Goal: Transaction & Acquisition: Purchase product/service

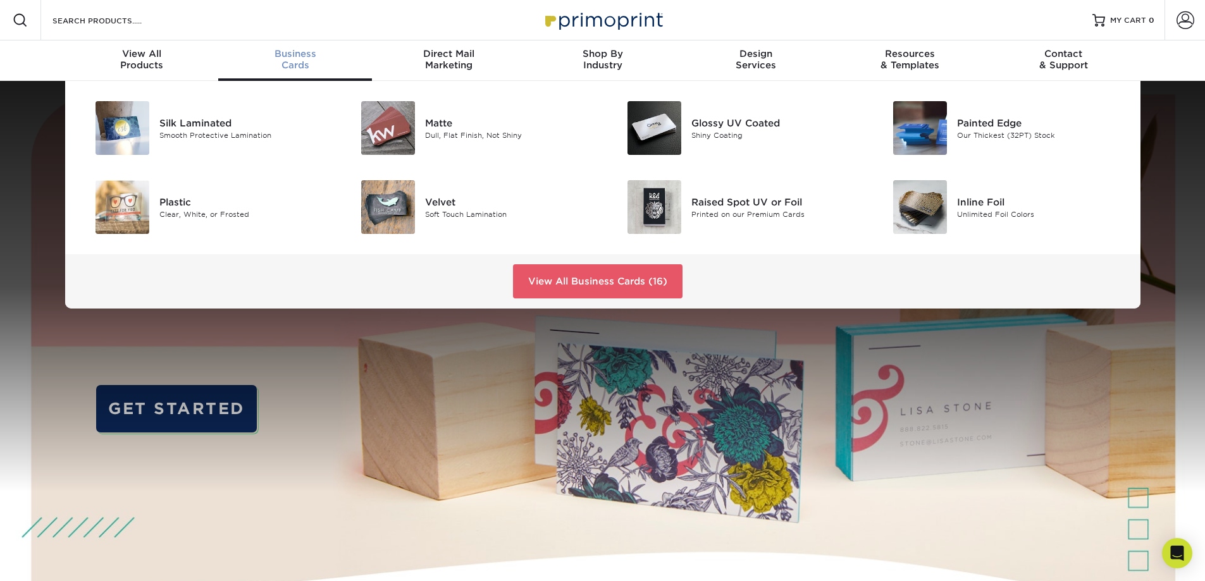
click at [300, 63] on div "Business Cards" at bounding box center [295, 59] width 154 height 23
click at [589, 283] on link "View All Business Cards (16)" at bounding box center [598, 281] width 170 height 34
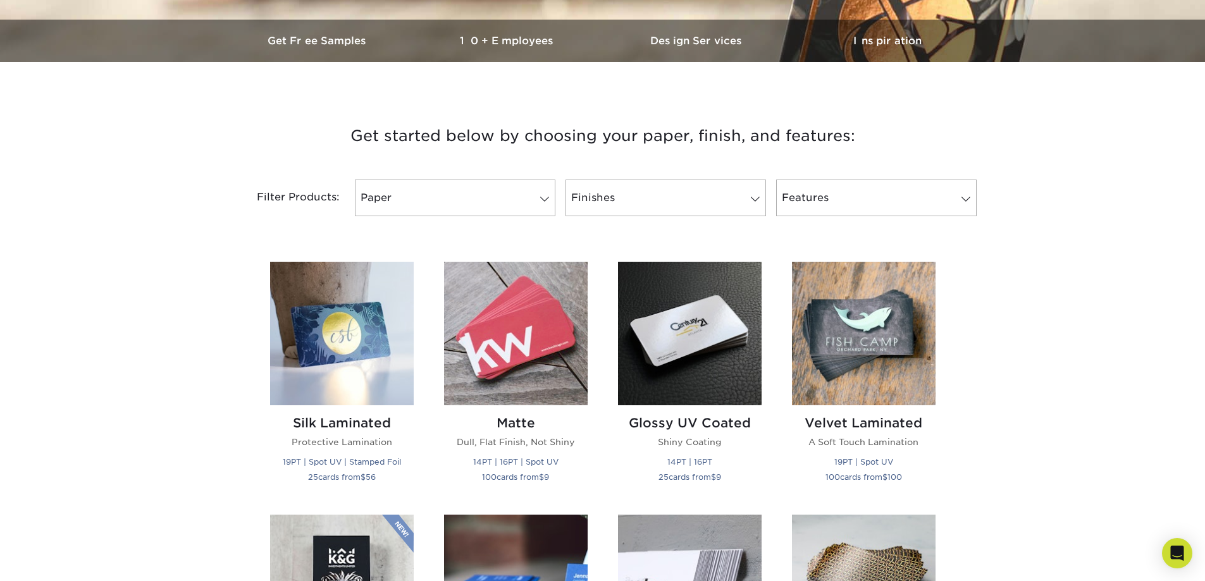
scroll to position [380, 0]
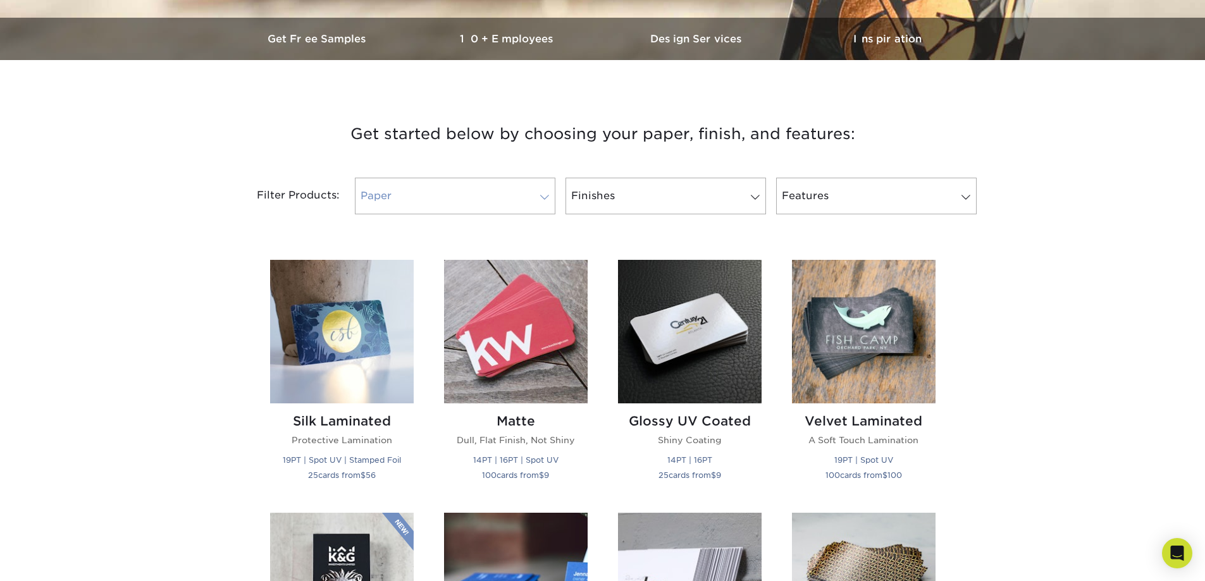
click at [428, 204] on link "Paper" at bounding box center [455, 196] width 201 height 37
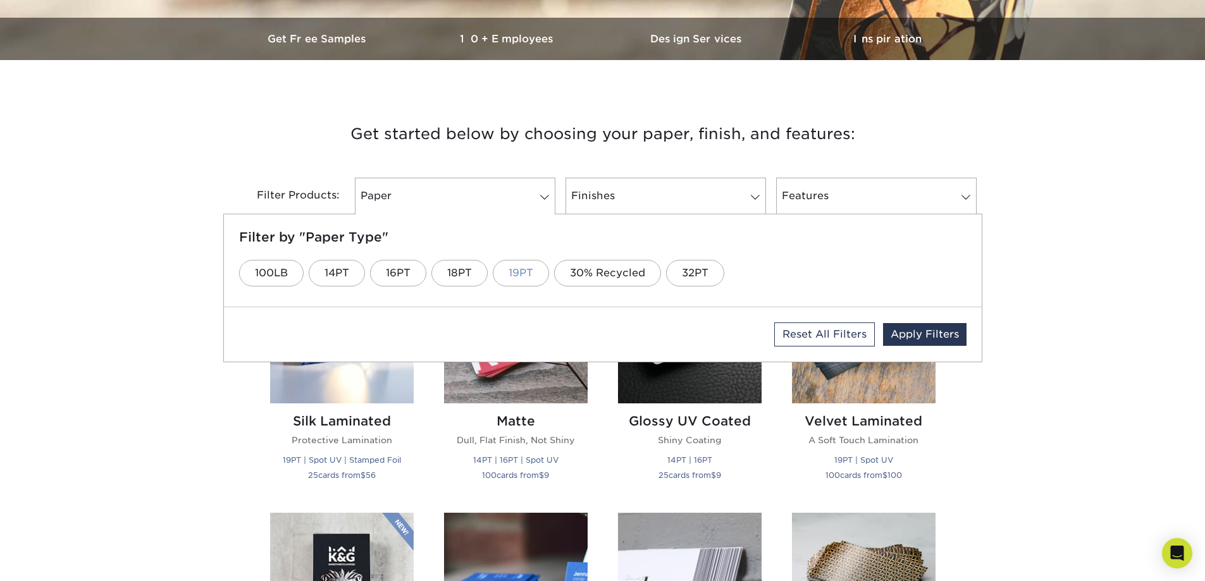
click at [519, 271] on link "19PT" at bounding box center [521, 273] width 56 height 27
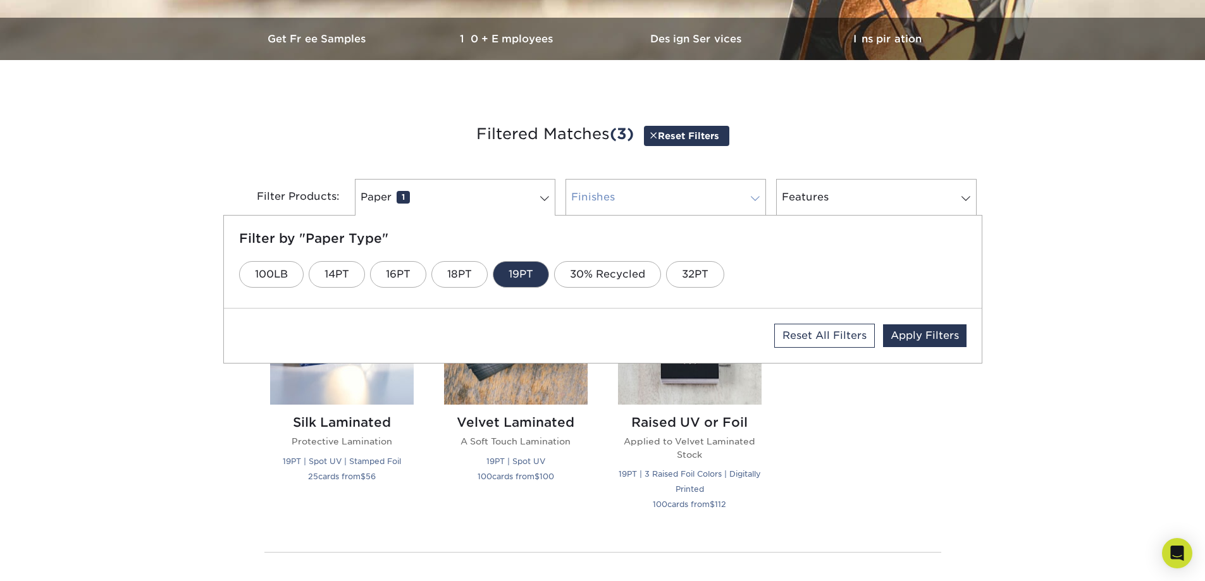
click at [624, 200] on link "Finishes 0" at bounding box center [666, 197] width 201 height 37
click at [466, 197] on link "Paper 1" at bounding box center [455, 197] width 201 height 37
click at [716, 199] on link "Finishes 0" at bounding box center [666, 197] width 201 height 37
click at [843, 204] on link "Features 0" at bounding box center [876, 197] width 201 height 37
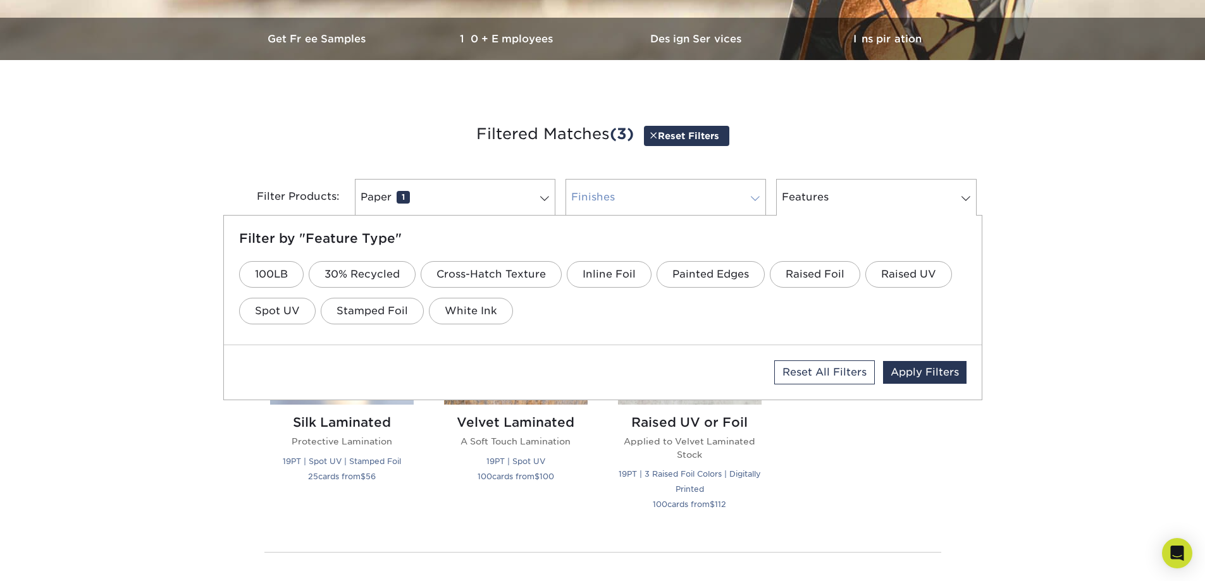
click at [628, 204] on link "Finishes 0" at bounding box center [666, 197] width 201 height 37
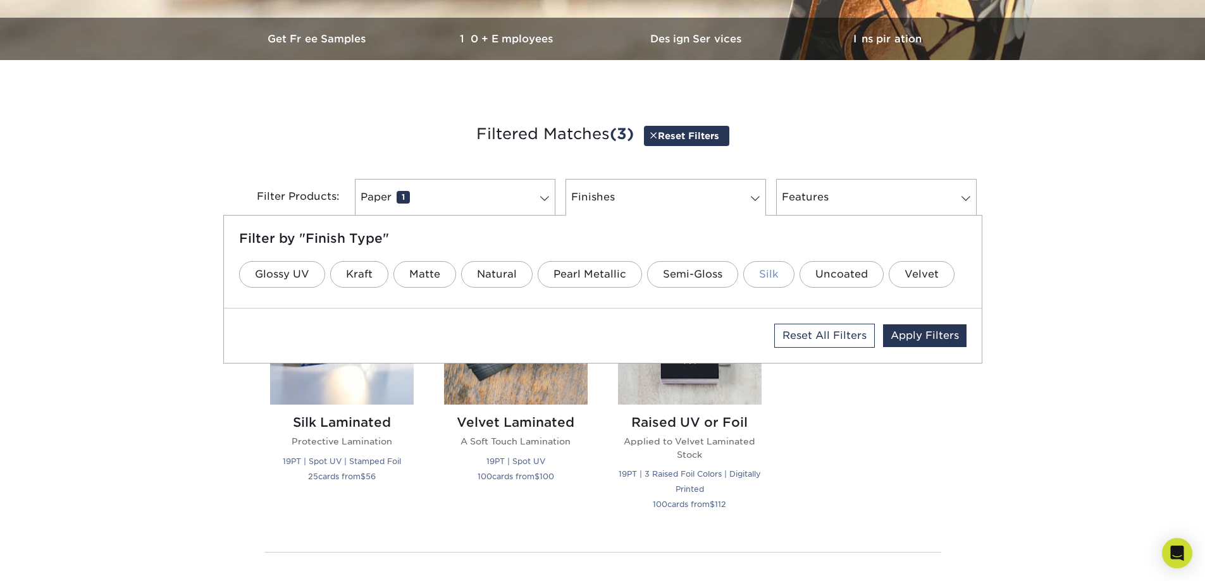
click at [772, 276] on link "Silk" at bounding box center [768, 274] width 51 height 27
click at [444, 189] on link "Paper 1" at bounding box center [455, 197] width 201 height 37
click at [692, 271] on link "32PT" at bounding box center [695, 274] width 58 height 27
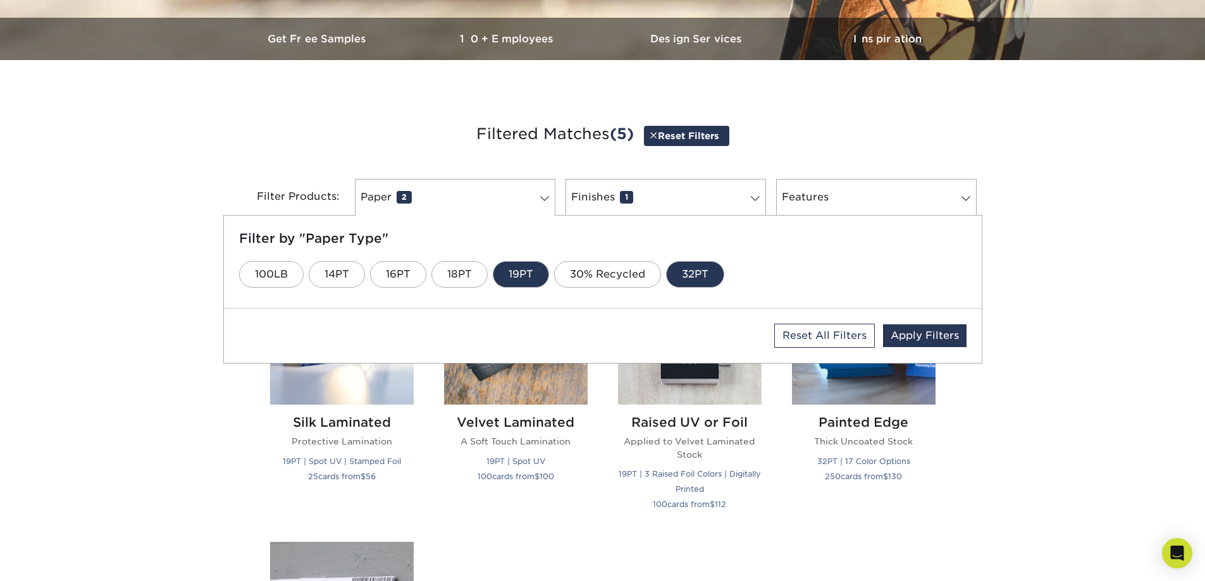
click at [531, 268] on link "19PT" at bounding box center [521, 274] width 56 height 27
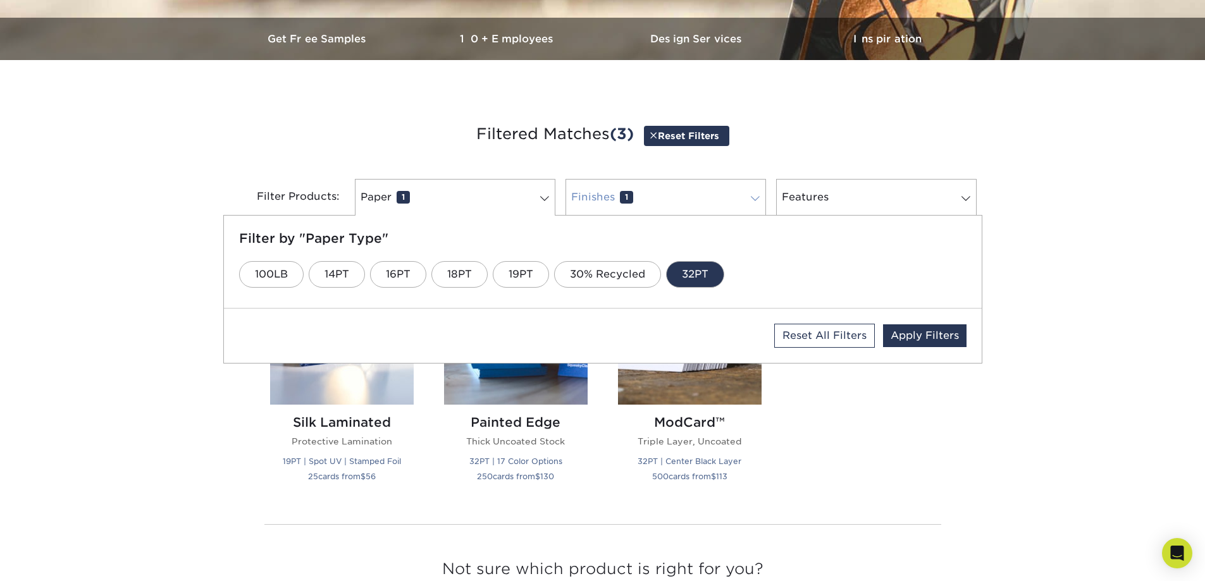
click at [689, 190] on link "Finishes 1" at bounding box center [666, 197] width 201 height 37
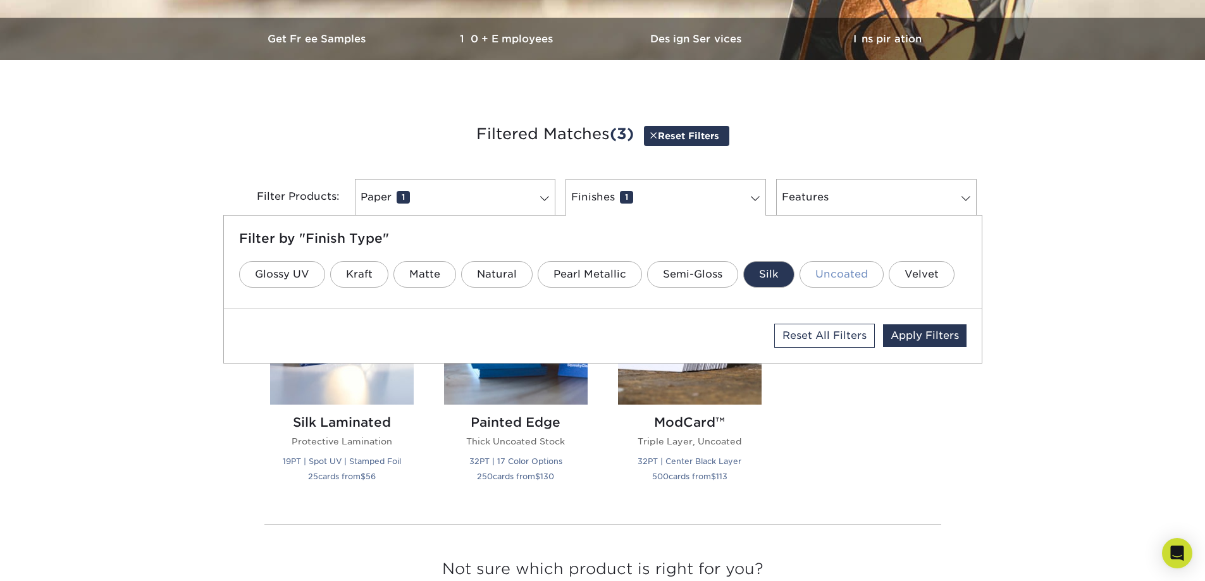
click at [843, 275] on link "Uncoated" at bounding box center [842, 274] width 84 height 27
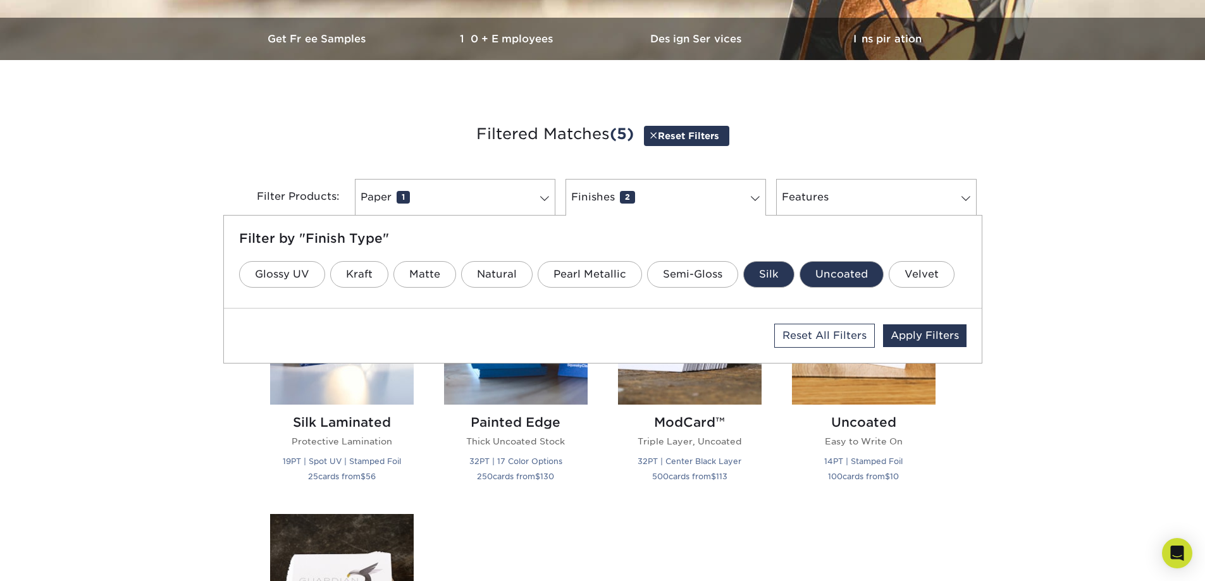
click at [761, 269] on link "Silk" at bounding box center [768, 274] width 51 height 27
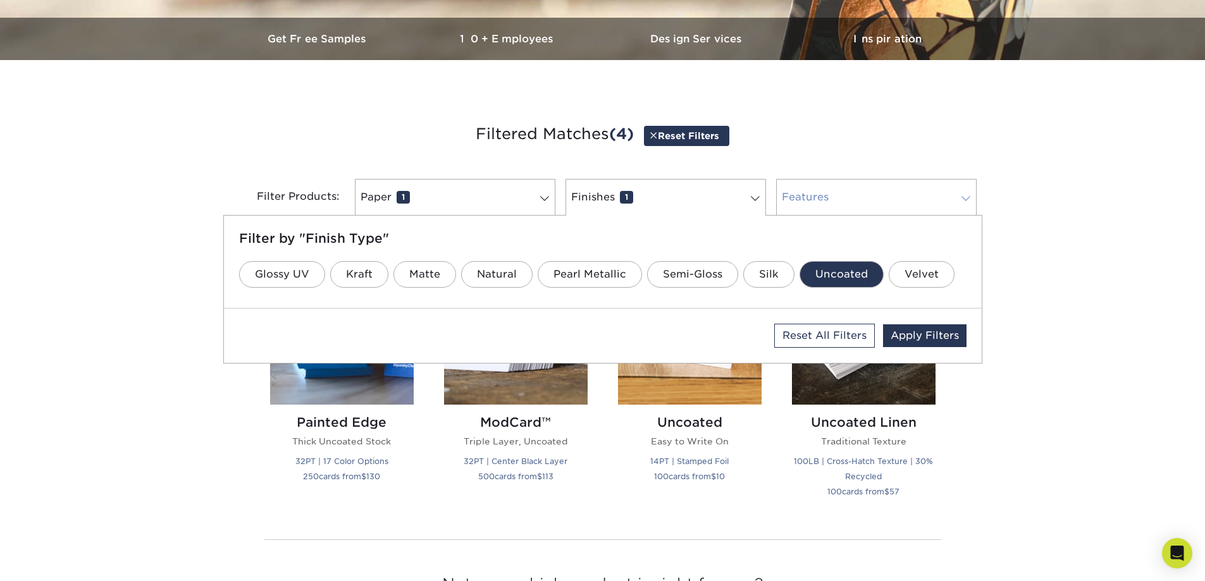
click at [809, 193] on link "Features 0" at bounding box center [876, 197] width 201 height 37
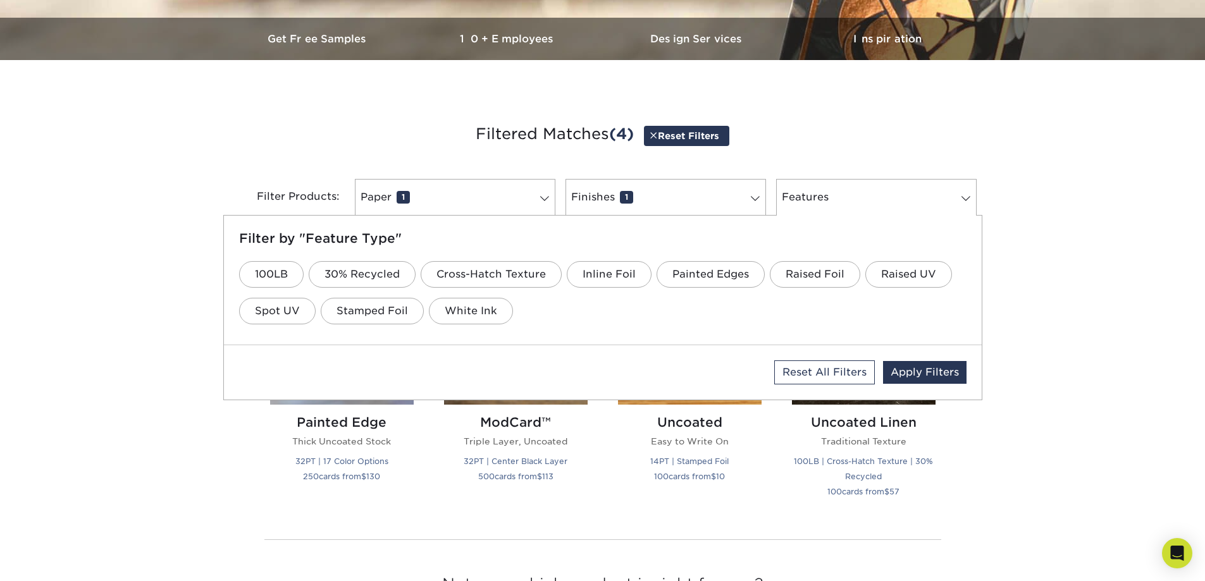
scroll to position [443, 0]
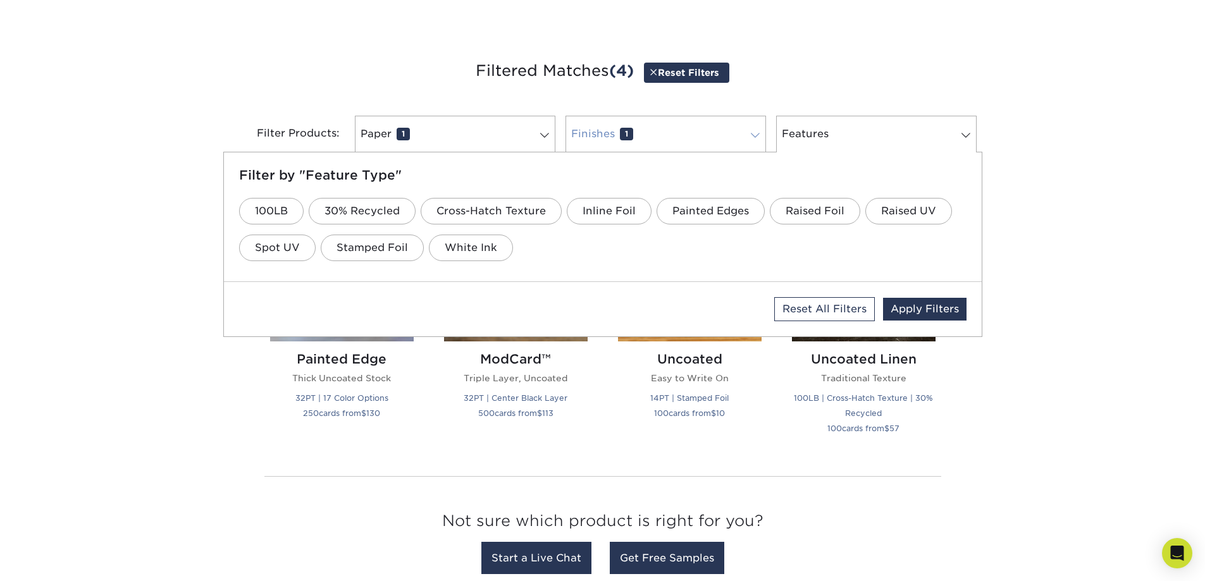
click at [611, 132] on link "Finishes 1" at bounding box center [666, 134] width 201 height 37
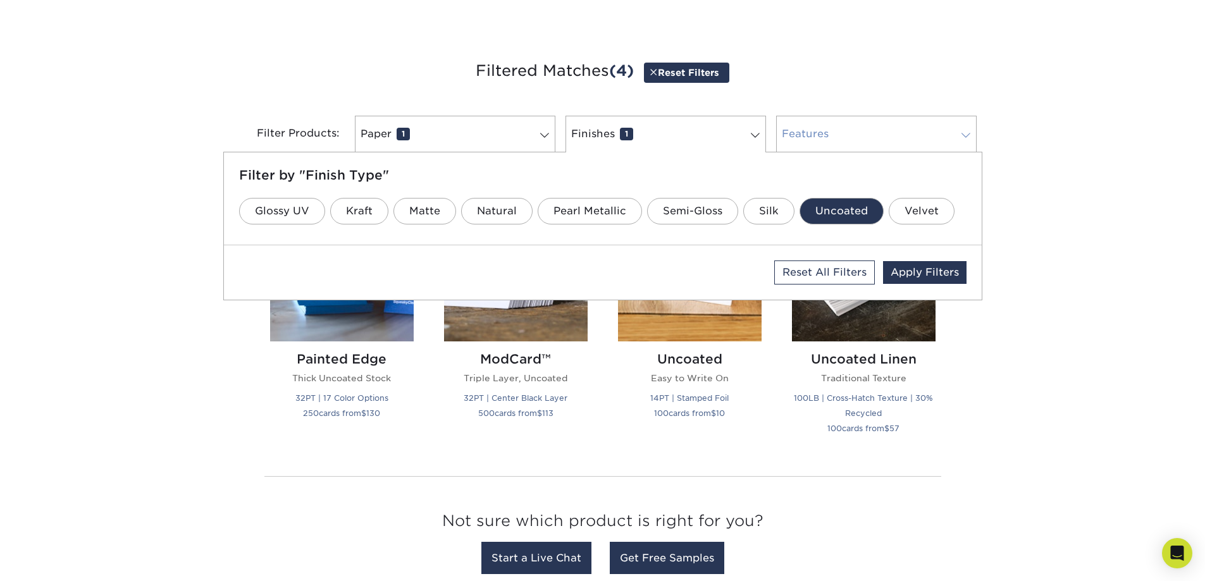
click at [895, 123] on link "Features 0" at bounding box center [876, 134] width 201 height 37
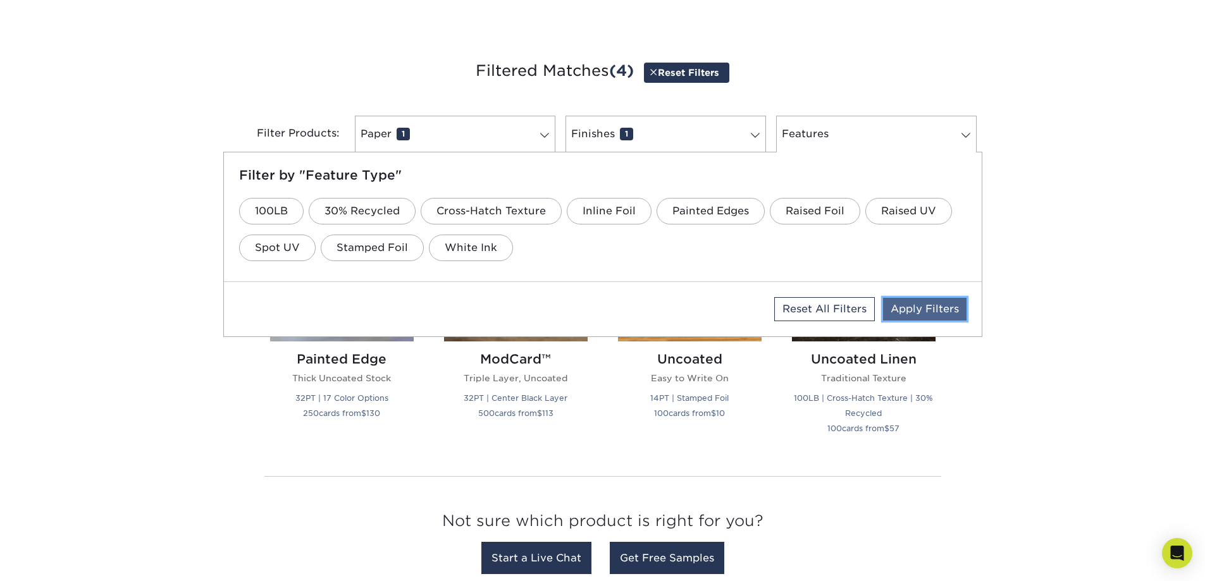
click at [931, 306] on link "Apply Filters" at bounding box center [925, 309] width 84 height 23
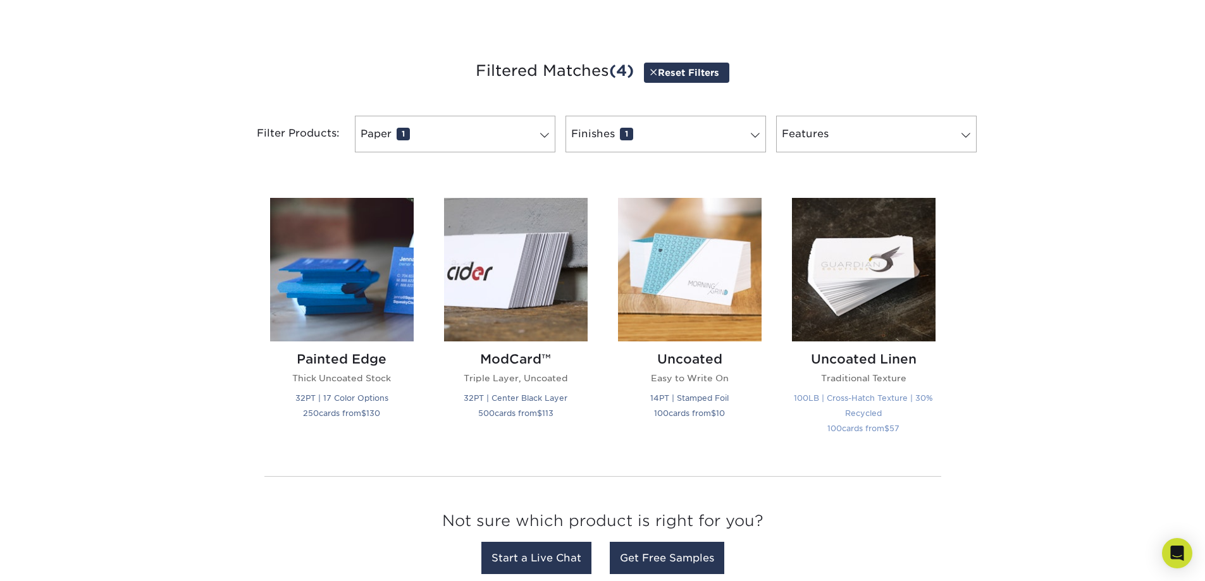
click at [859, 417] on small "100LB | Cross-Hatch Texture | 30% Recycled" at bounding box center [863, 406] width 139 height 25
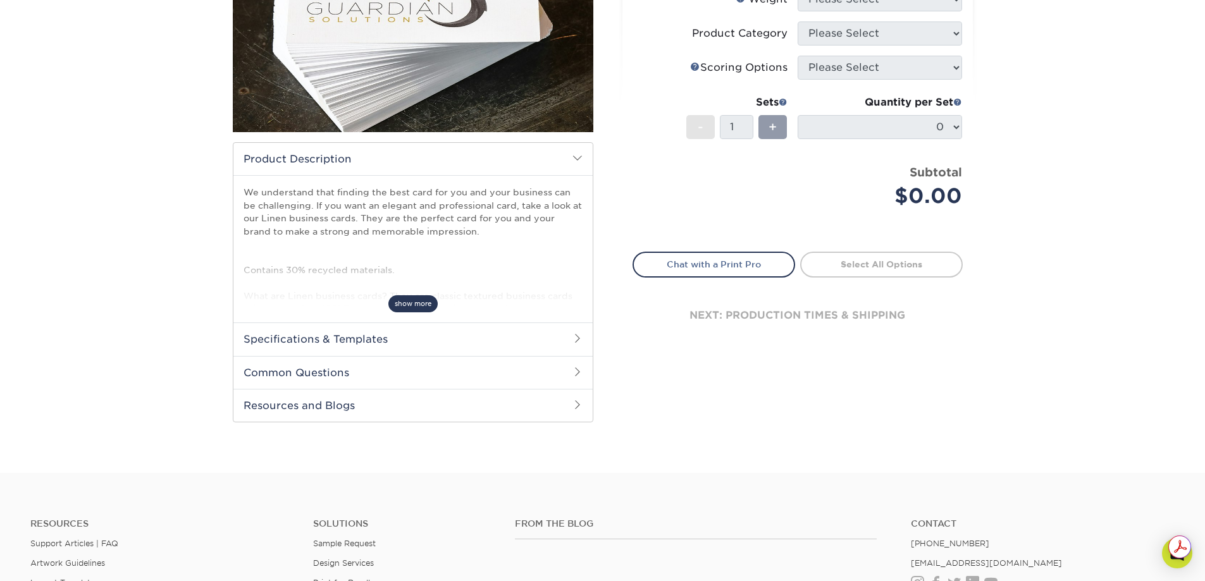
scroll to position [253, 0]
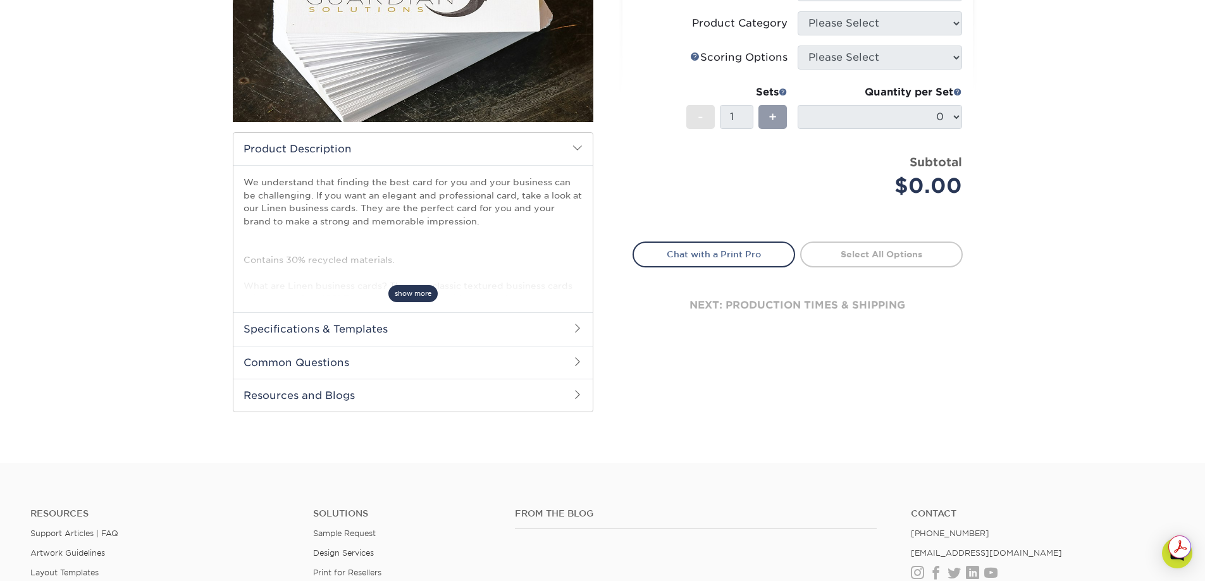
click at [421, 292] on span "show more" at bounding box center [412, 293] width 49 height 17
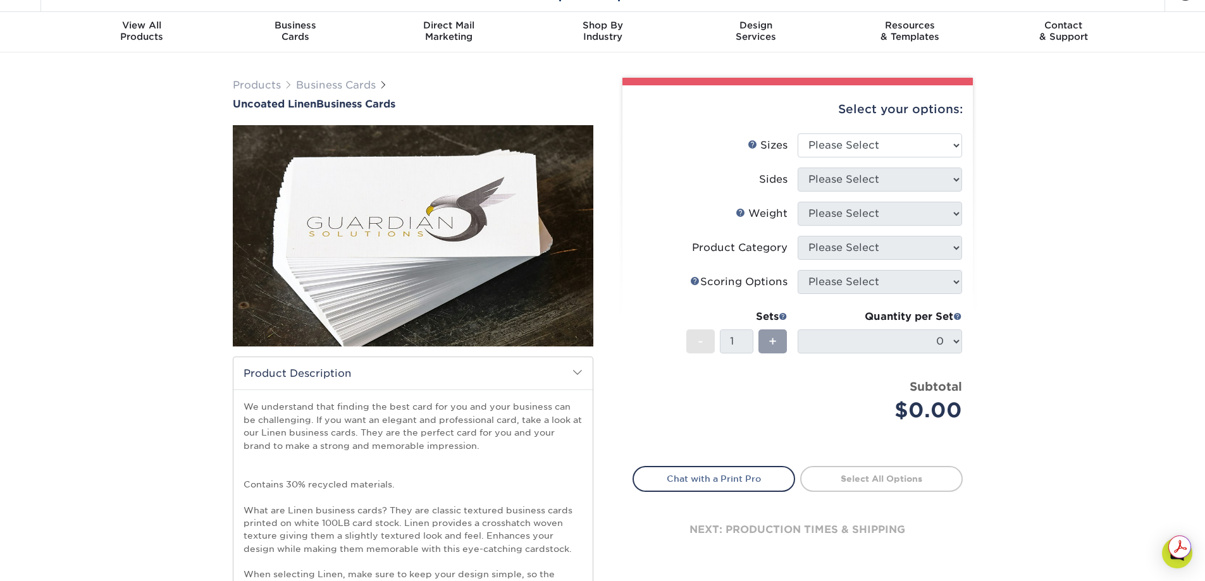
scroll to position [0, 0]
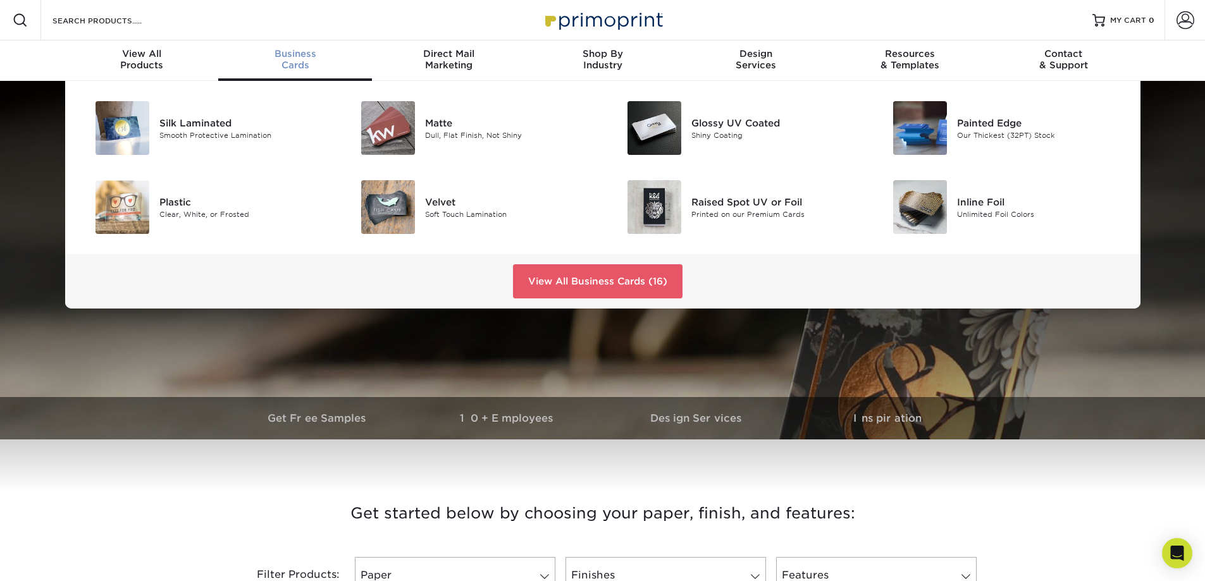
click at [298, 56] on span "Business" at bounding box center [295, 53] width 154 height 11
drag, startPoint x: 445, startPoint y: 208, endPoint x: 435, endPoint y: 208, distance: 9.5
click at [445, 208] on div "Velvet" at bounding box center [509, 202] width 168 height 14
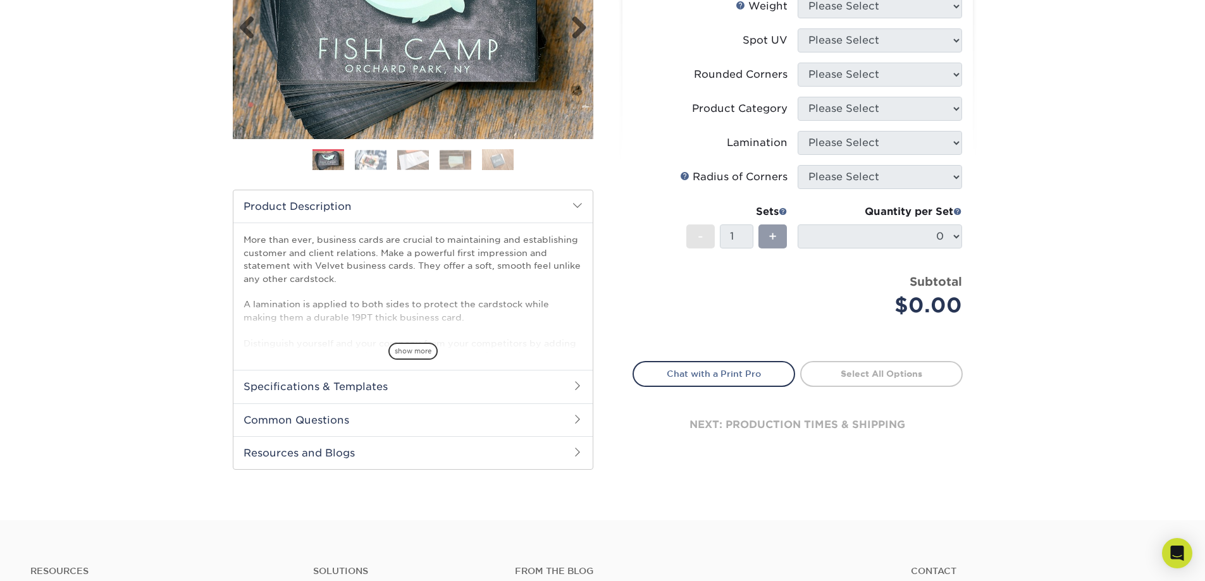
scroll to position [253, 0]
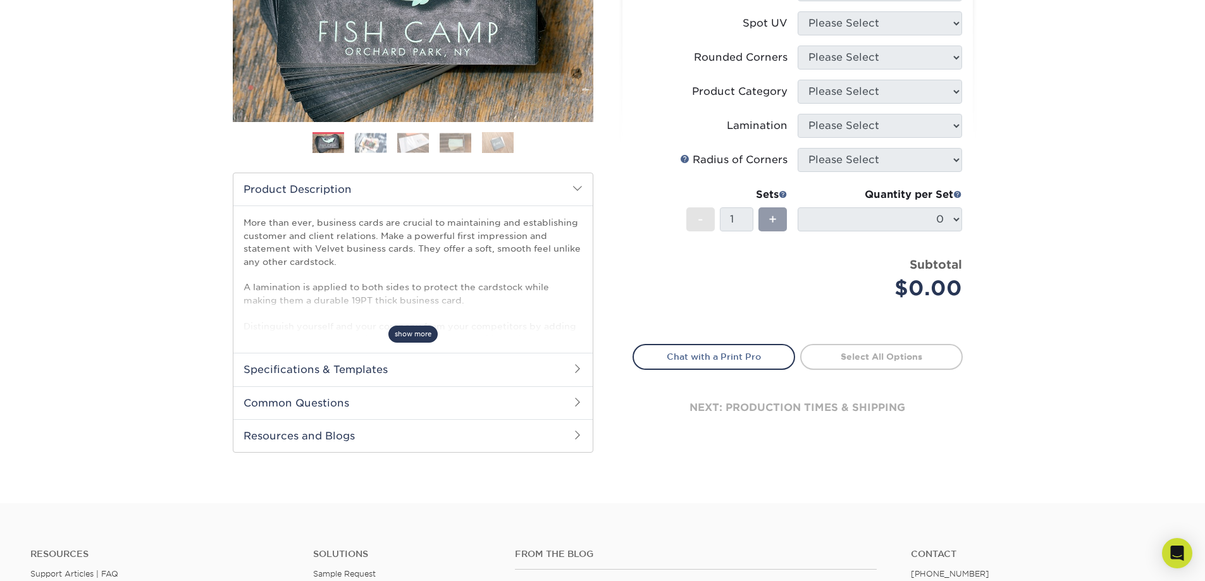
click at [419, 332] on span "show more" at bounding box center [412, 334] width 49 height 17
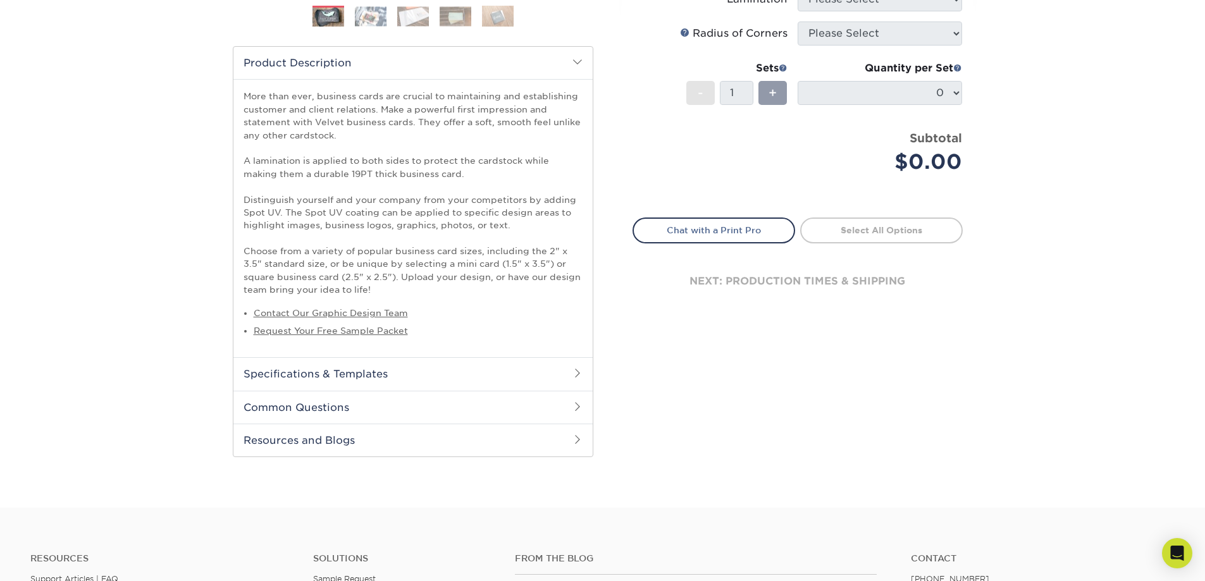
scroll to position [443, 0]
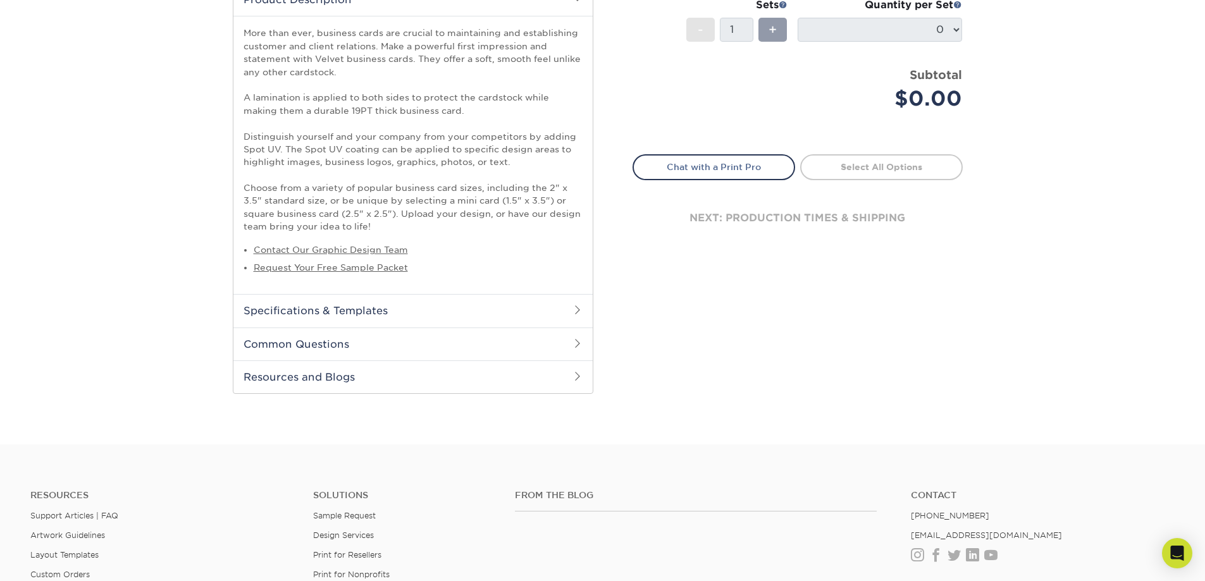
click at [295, 310] on h2 "Specifications & Templates" at bounding box center [412, 310] width 359 height 33
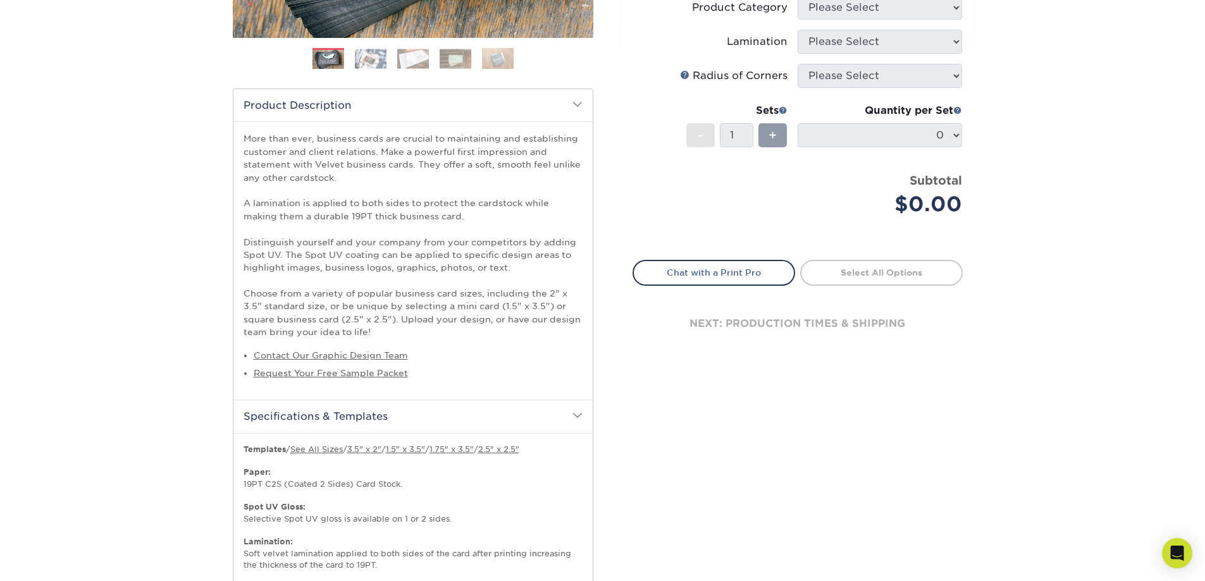
scroll to position [0, 0]
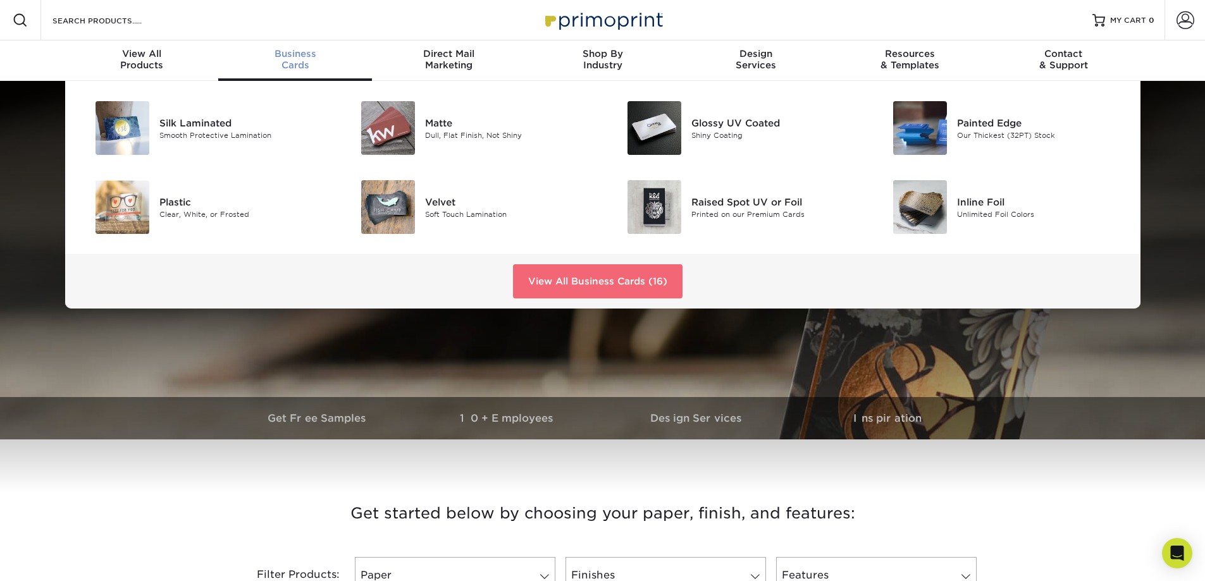
click at [585, 289] on link "View All Business Cards (16)" at bounding box center [598, 281] width 170 height 34
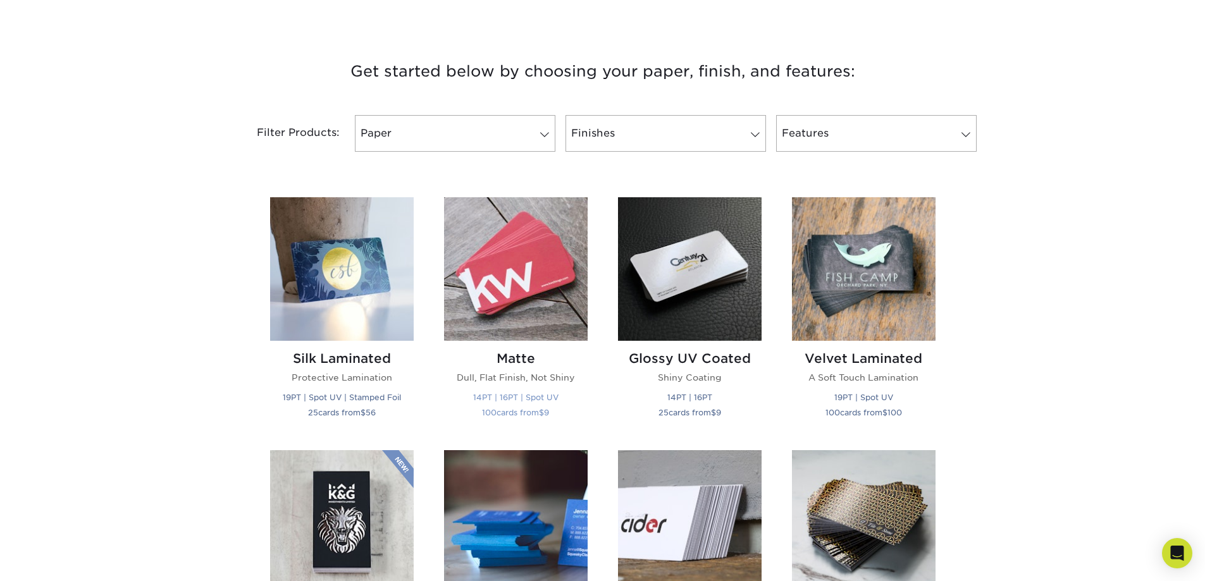
scroll to position [443, 0]
click at [428, 136] on link "Paper" at bounding box center [455, 133] width 201 height 37
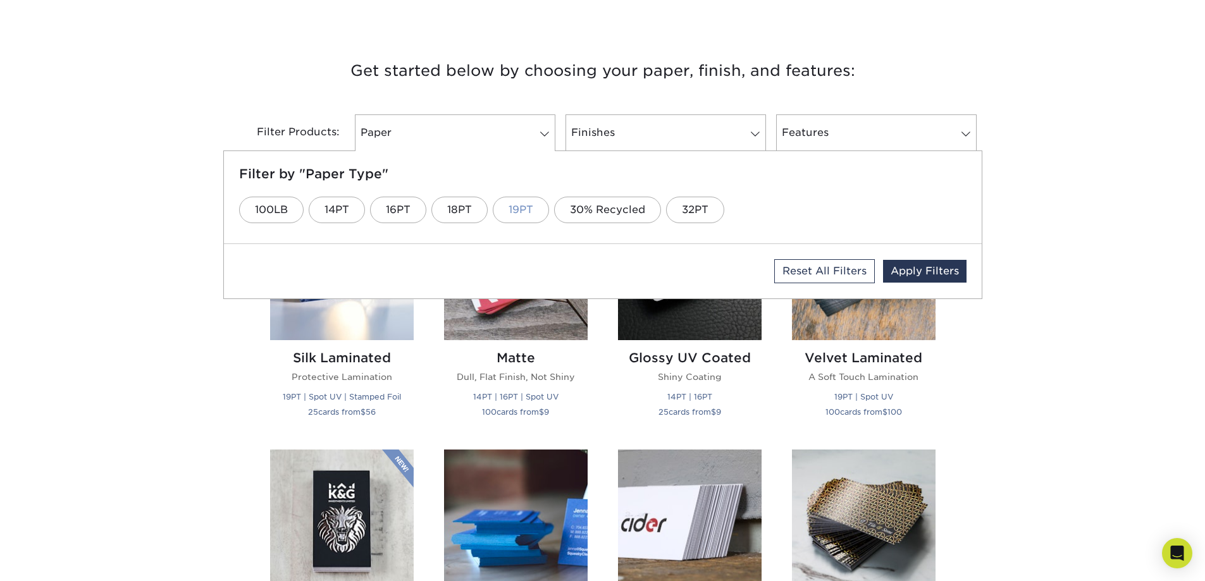
click at [511, 214] on link "19PT" at bounding box center [521, 210] width 56 height 27
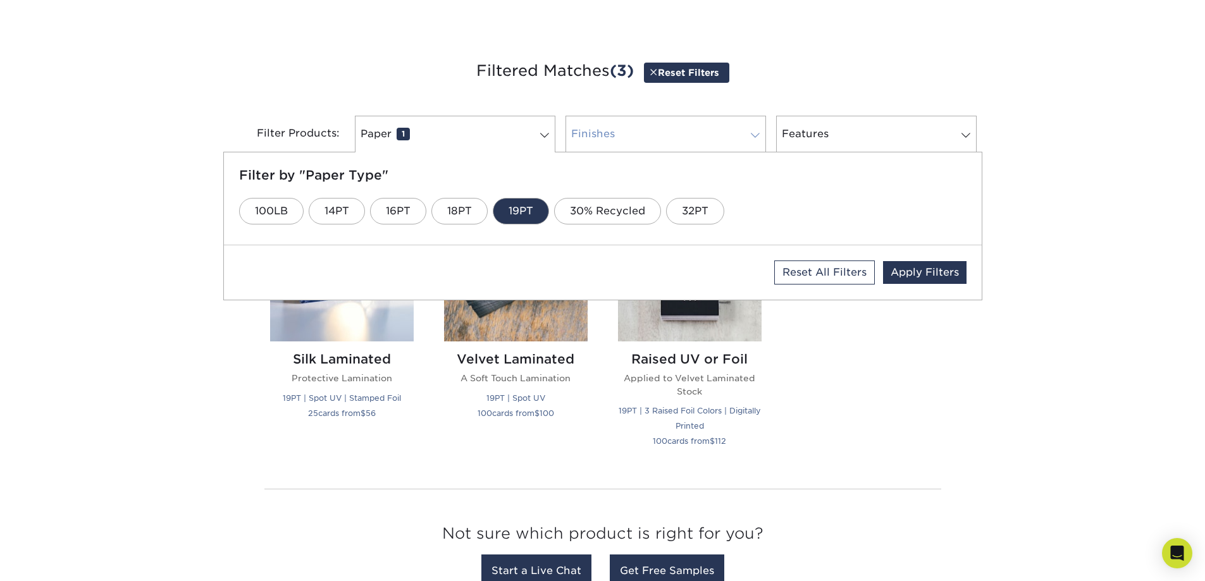
click at [619, 138] on link "Finishes 0" at bounding box center [666, 134] width 201 height 37
click at [924, 213] on link "Velvet" at bounding box center [922, 211] width 66 height 27
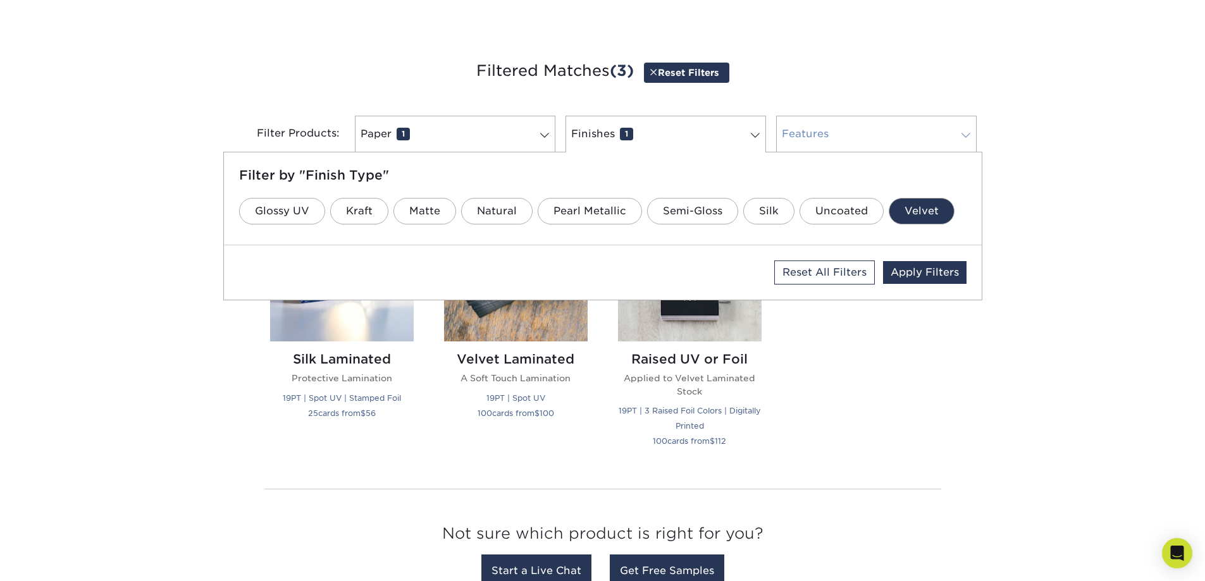
click at [868, 129] on link "Features 0" at bounding box center [876, 134] width 201 height 37
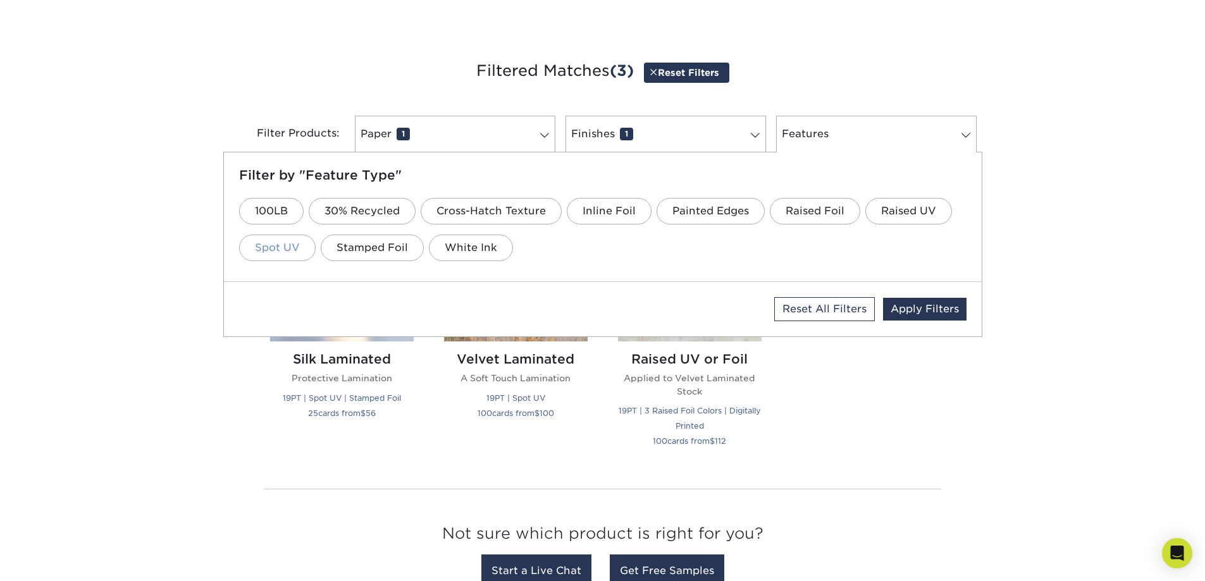
click at [271, 245] on link "Spot UV" at bounding box center [277, 248] width 77 height 27
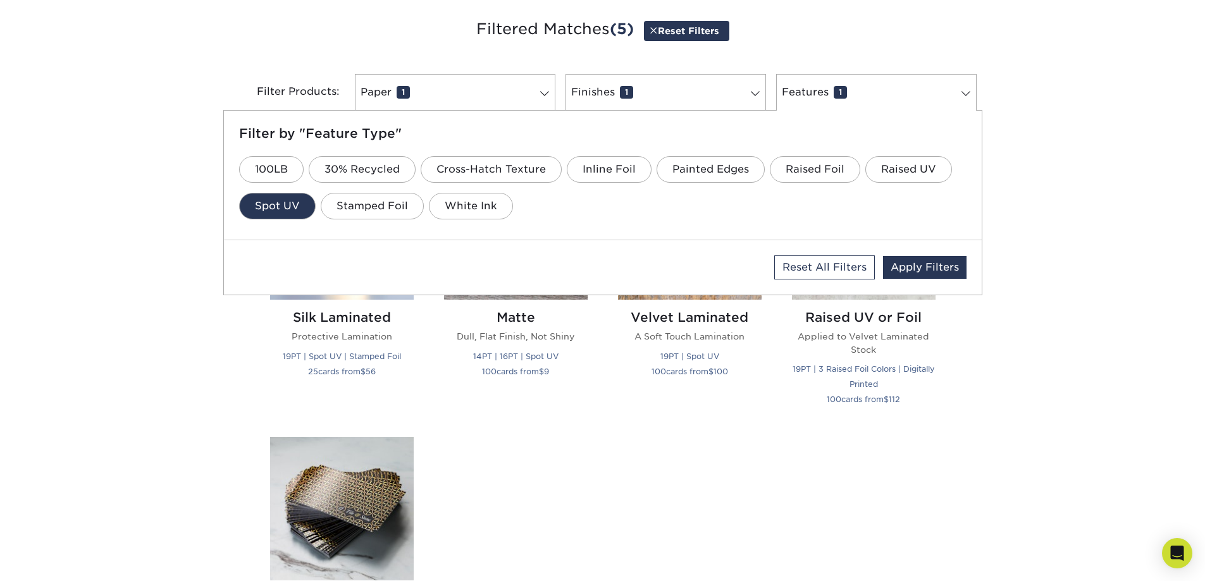
scroll to position [506, 0]
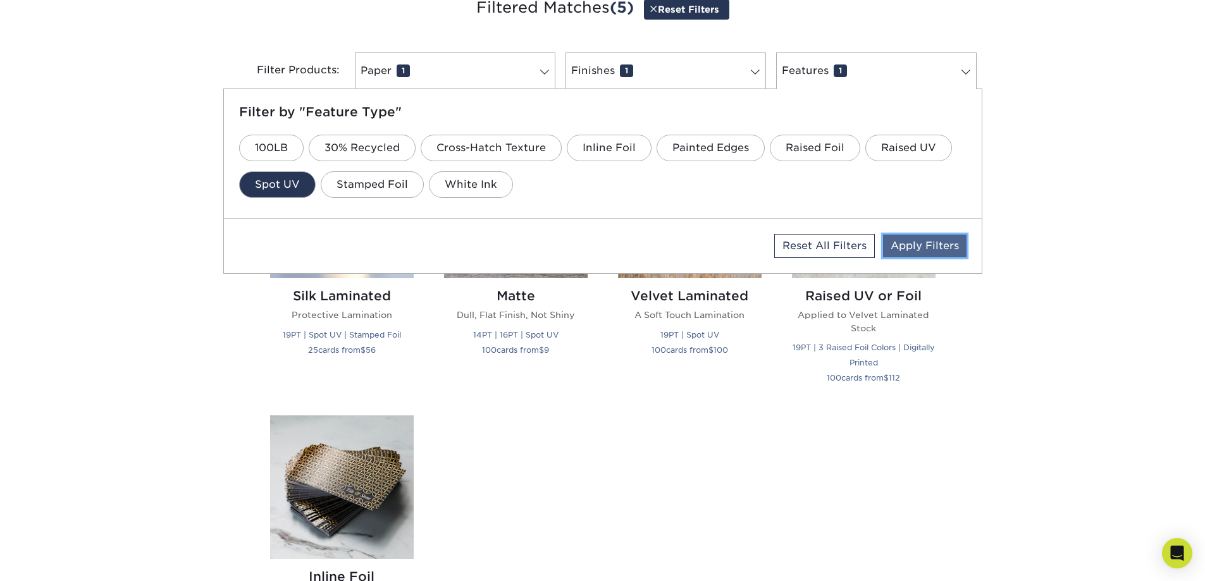
click at [929, 241] on link "Apply Filters" at bounding box center [925, 246] width 84 height 23
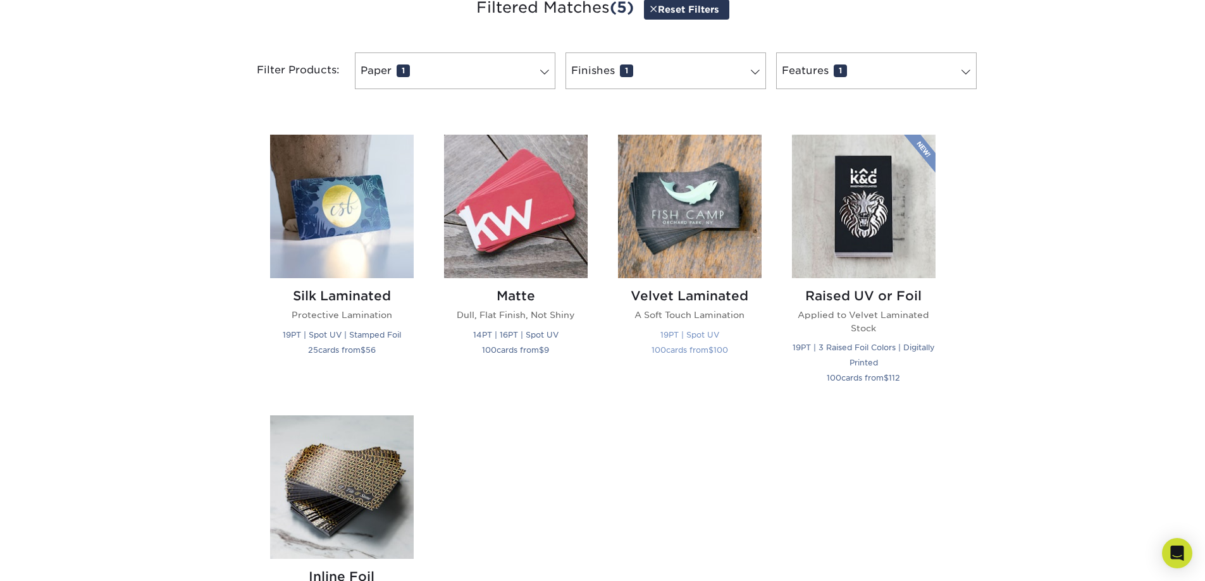
click at [681, 300] on h2 "Velvet Laminated" at bounding box center [690, 295] width 144 height 15
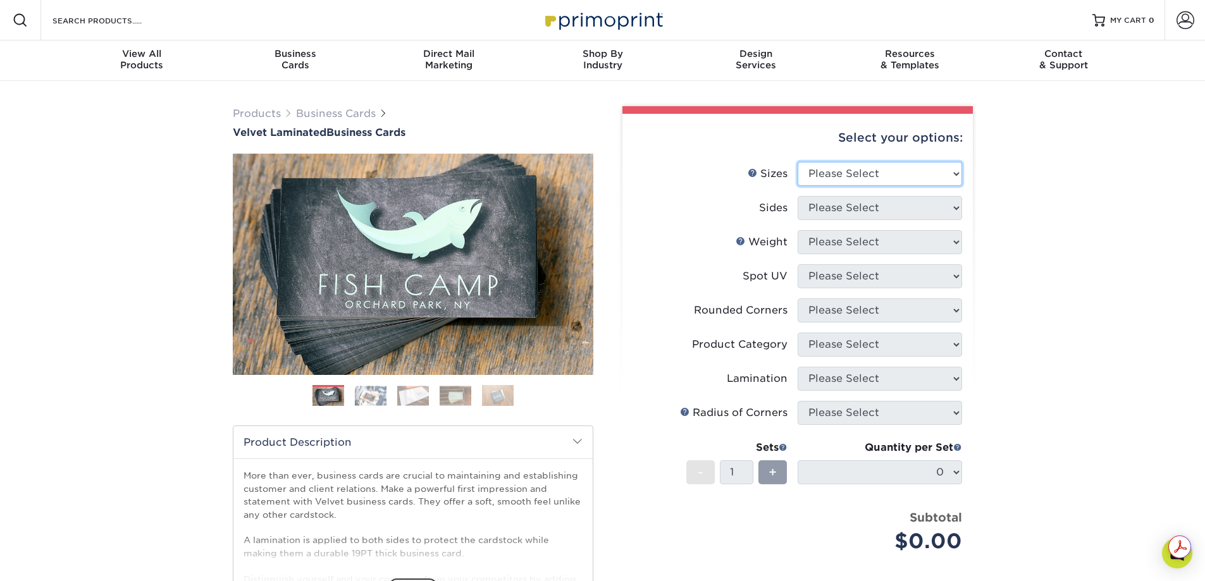
click at [838, 173] on select "Please Select 1.5" x 3.5" - Mini 1.75" x 3.5" - Mini 2" x 2" - Square 2" x 3" -…" at bounding box center [880, 174] width 164 height 24
select select "2.00x3.50"
click at [798, 162] on select "Please Select 1.5" x 3.5" - Mini 1.75" x 3.5" - Mini 2" x 2" - Square 2" x 3" -…" at bounding box center [880, 174] width 164 height 24
click at [855, 206] on select "Please Select Print Both Sides Print Front Only" at bounding box center [880, 208] width 164 height 24
select select "32d3c223-f82c-492b-b915-ba065a00862f"
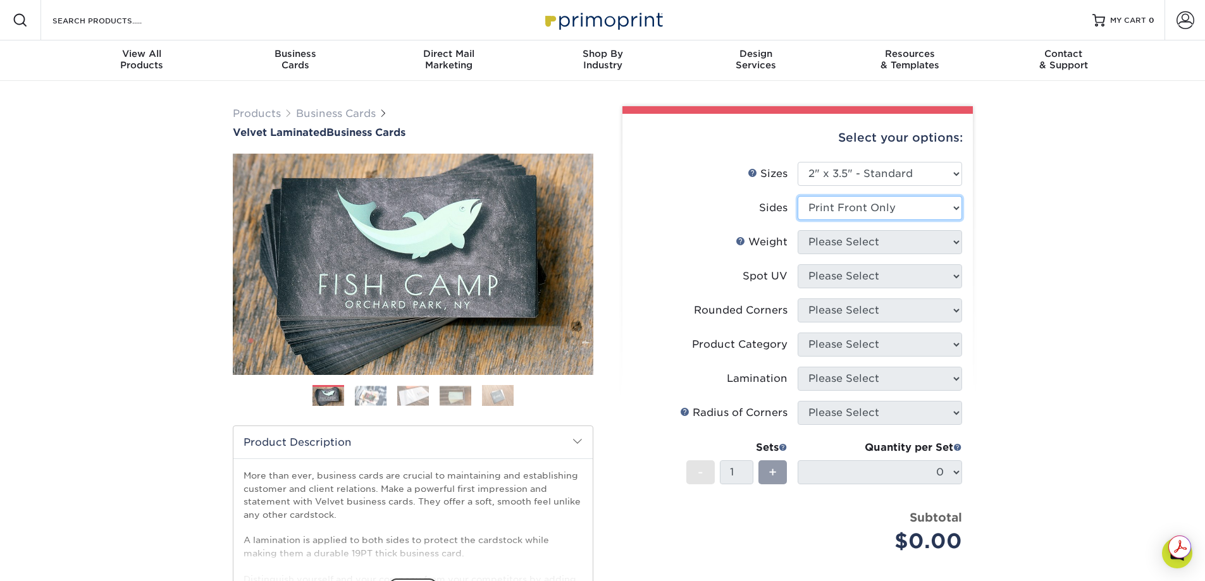
click at [798, 196] on select "Please Select Print Both Sides Print Front Only" at bounding box center [880, 208] width 164 height 24
click at [844, 246] on select "Please Select 16PT" at bounding box center [880, 242] width 164 height 24
select select "16PT"
click at [798, 230] on select "Please Select 16PT" at bounding box center [880, 242] width 164 height 24
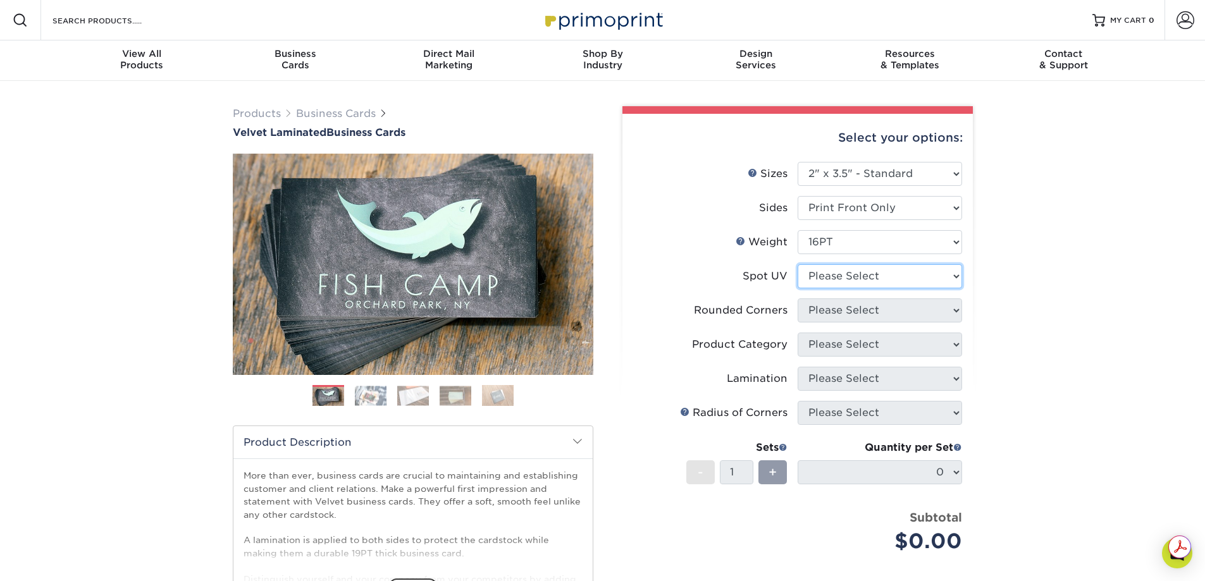
click at [841, 284] on select "Please Select No Spot UV Front Only" at bounding box center [880, 276] width 164 height 24
select select "1"
click at [798, 264] on select "Please Select No Spot UV Front Only" at bounding box center [880, 276] width 164 height 24
click at [817, 309] on select "Please Select Yes - Round 2 Corners Yes - Round 4 Corners No" at bounding box center [880, 311] width 164 height 24
select select "0"
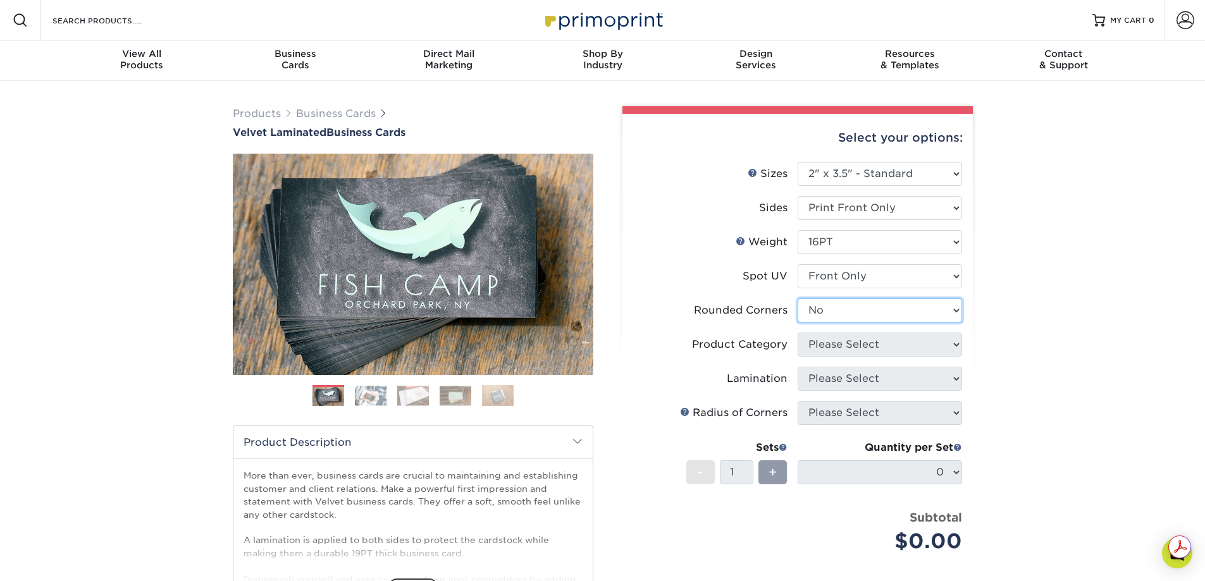
click at [798, 299] on select "Please Select Yes - Round 2 Corners Yes - Round 4 Corners No" at bounding box center [880, 311] width 164 height 24
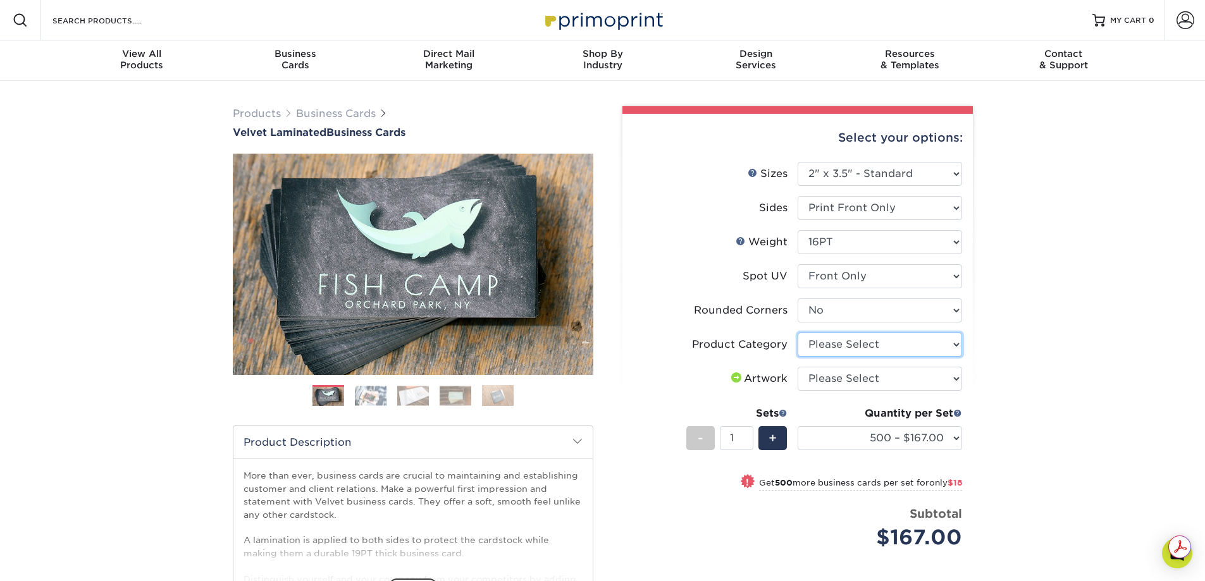
click at [820, 340] on select "Please Select Business Cards" at bounding box center [880, 345] width 164 height 24
select select "3b5148f1-0588-4f88-a218-97bcfdce65c1"
click at [798, 333] on select "Please Select Business Cards" at bounding box center [880, 345] width 164 height 24
click at [843, 381] on select "Please Select I will upload files I need a design - $100" at bounding box center [880, 379] width 164 height 24
select select "upload"
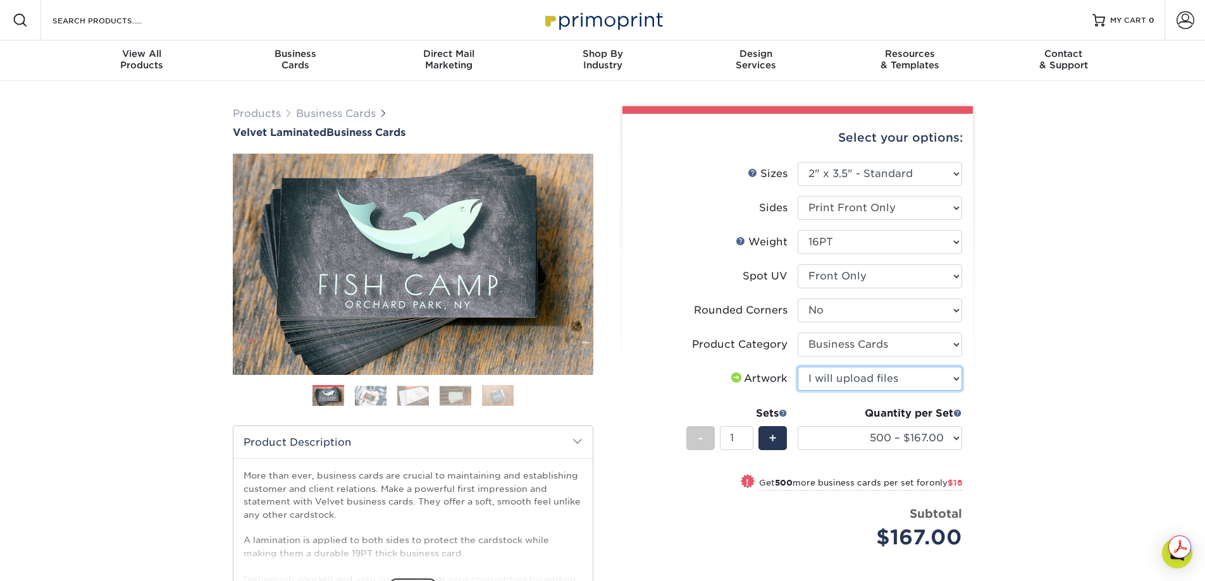
click at [798, 367] on select "Please Select I will upload files I need a design - $100" at bounding box center [880, 379] width 164 height 24
